Goal: Task Accomplishment & Management: Manage account settings

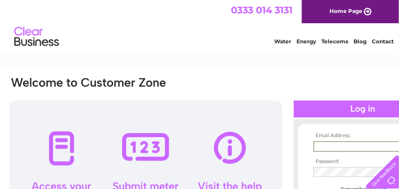
drag, startPoint x: 0, startPoint y: 0, endPoint x: 353, endPoint y: 147, distance: 382.4
click at [353, 147] on input "text" at bounding box center [359, 146] width 93 height 11
type input "sarahglen23@yahoo.co.uk"
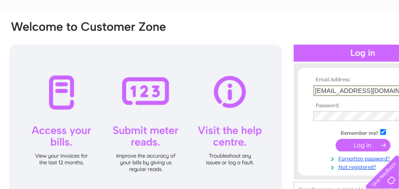
scroll to position [83, 0]
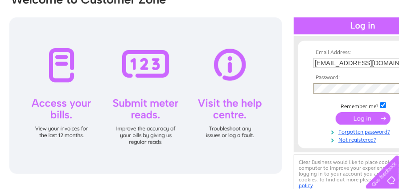
click at [336, 112] on input "submit" at bounding box center [363, 118] width 55 height 12
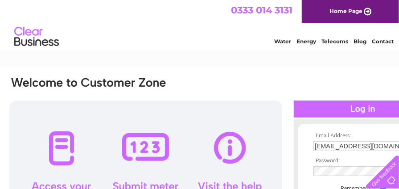
click at [319, 165] on td at bounding box center [362, 171] width 103 height 15
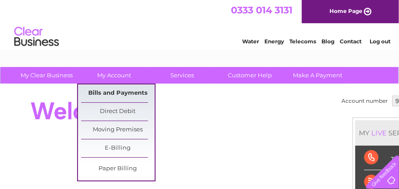
click at [106, 95] on link "Bills and Payments" at bounding box center [118, 93] width 74 height 18
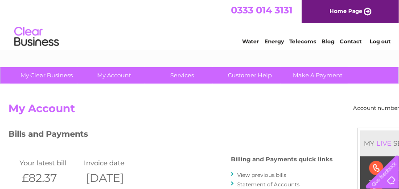
scroll to position [0, 42]
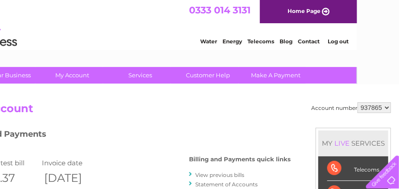
click at [387, 107] on select "937865 937866" at bounding box center [373, 107] width 33 height 11
select select "937866"
click at [357, 102] on select "937865 937866" at bounding box center [373, 107] width 33 height 11
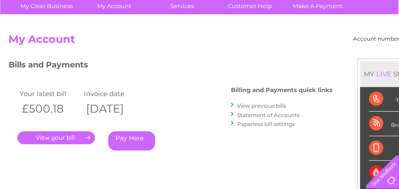
scroll to position [99, 0]
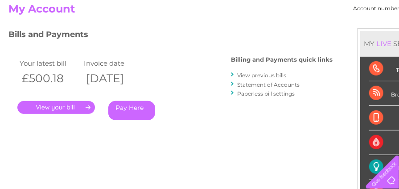
click at [40, 108] on link "." at bounding box center [56, 107] width 78 height 13
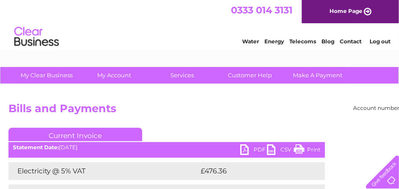
click at [252, 149] on link "PDF" at bounding box center [253, 150] width 27 height 13
